Goal: Information Seeking & Learning: Find contact information

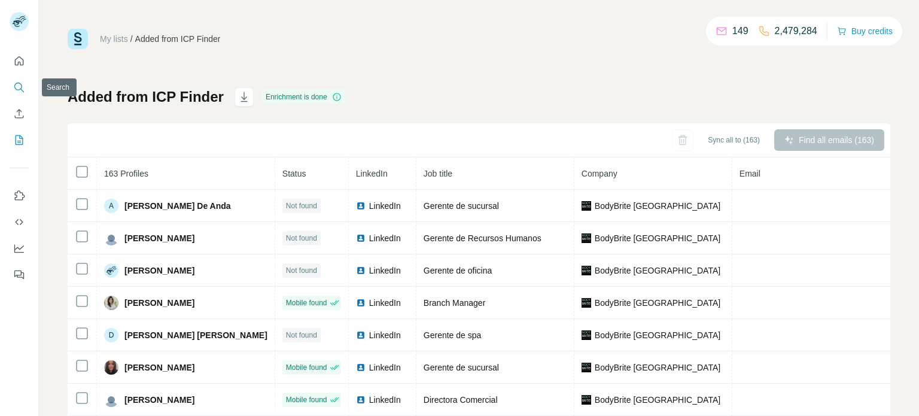
click at [15, 81] on icon "Search" at bounding box center [19, 87] width 12 height 12
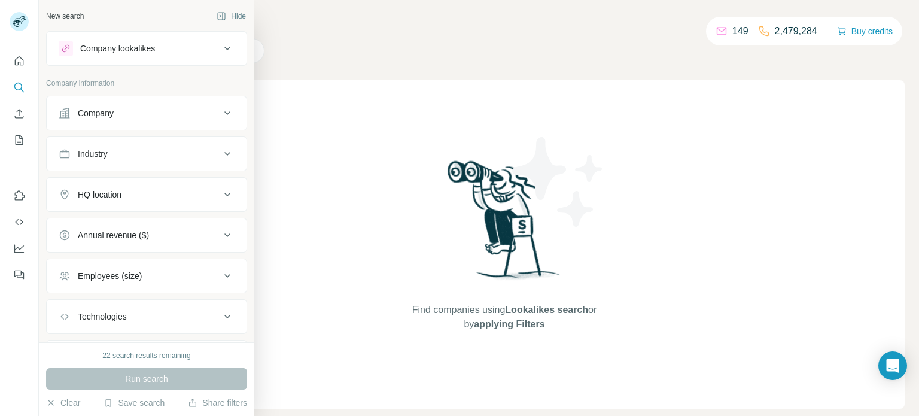
click at [229, 107] on icon at bounding box center [227, 113] width 14 height 14
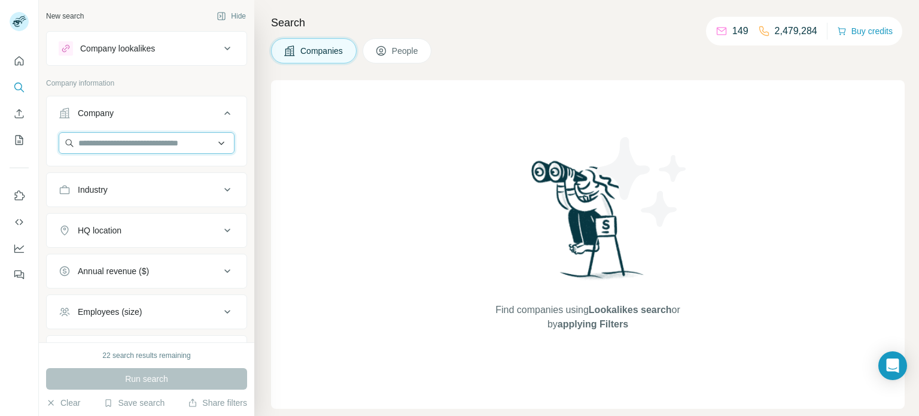
click at [210, 141] on input "text" at bounding box center [147, 143] width 176 height 22
paste input "*****"
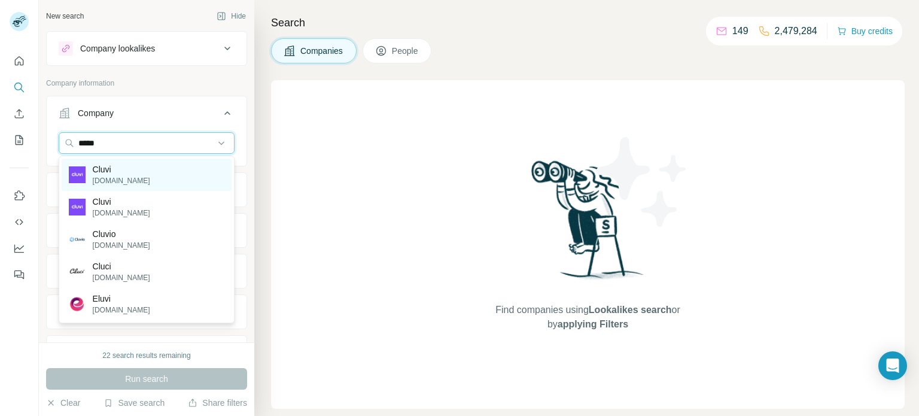
type input "*****"
click at [177, 169] on div "Cluvi [DOMAIN_NAME]" at bounding box center [147, 175] width 170 height 32
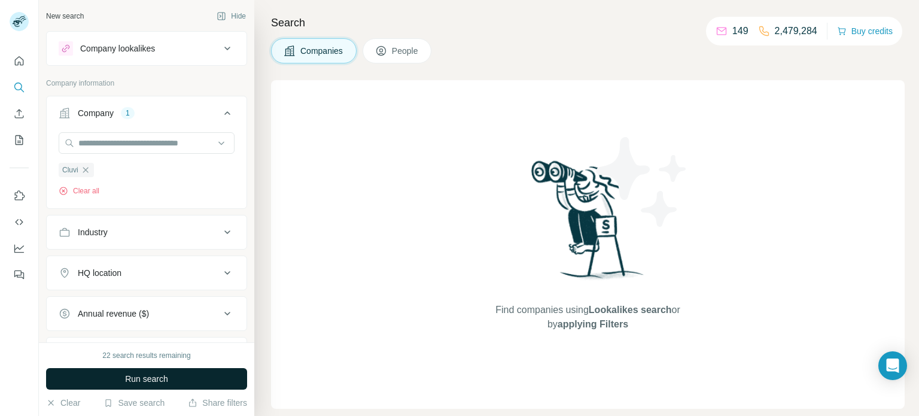
click at [137, 378] on span "Run search" at bounding box center [146, 379] width 43 height 12
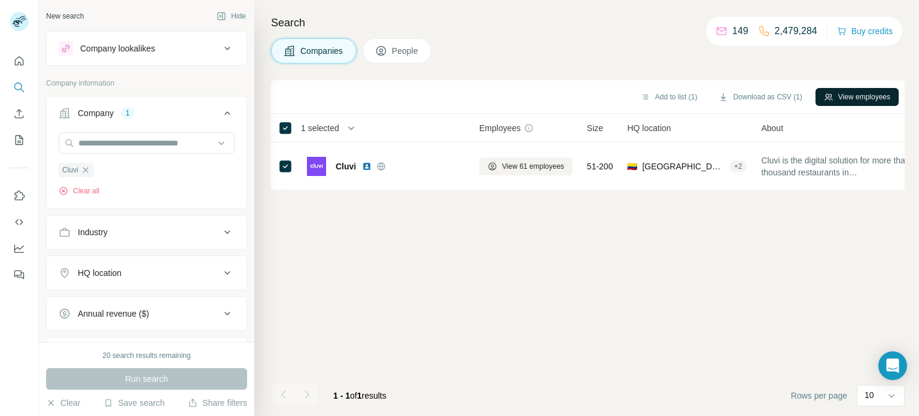
click at [839, 95] on button "View employees" at bounding box center [857, 97] width 83 height 18
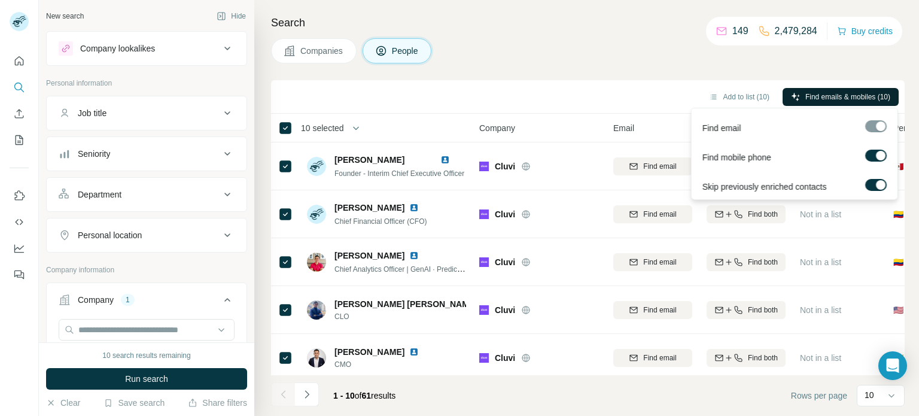
click at [814, 97] on span "Find emails & mobiles (10)" at bounding box center [847, 97] width 85 height 11
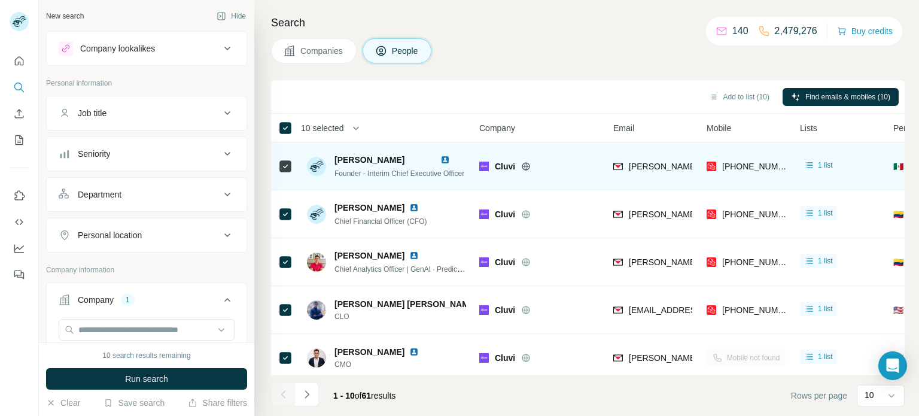
click at [523, 164] on icon at bounding box center [526, 167] width 10 height 10
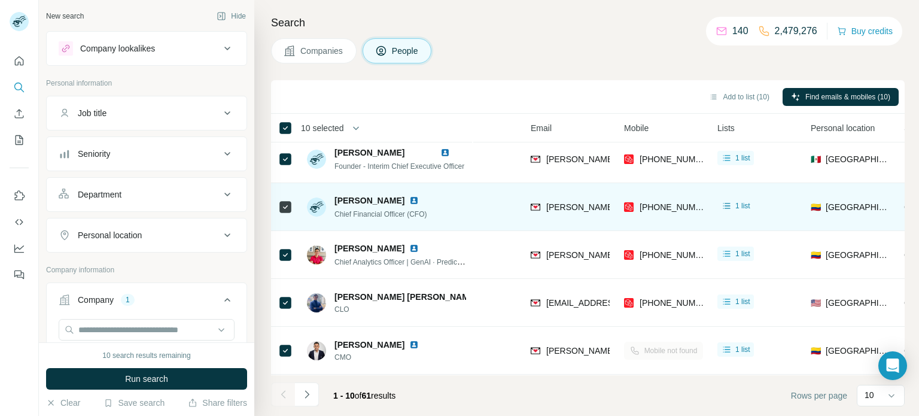
scroll to position [7, 0]
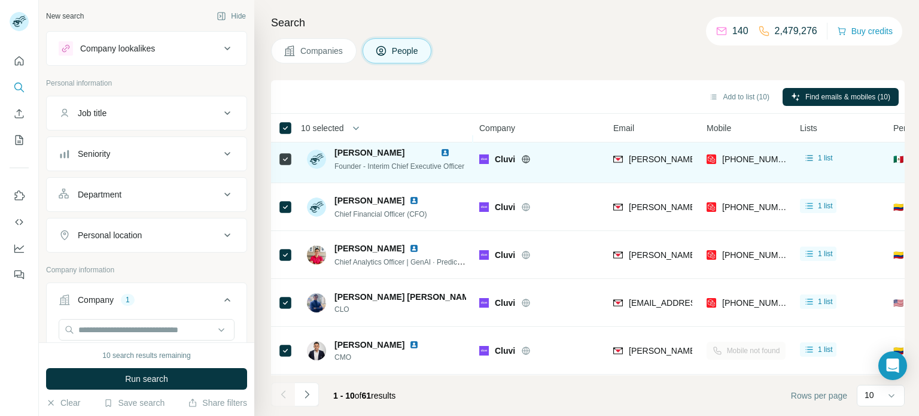
click at [526, 160] on icon at bounding box center [526, 159] width 10 height 10
